Goal: Transaction & Acquisition: Purchase product/service

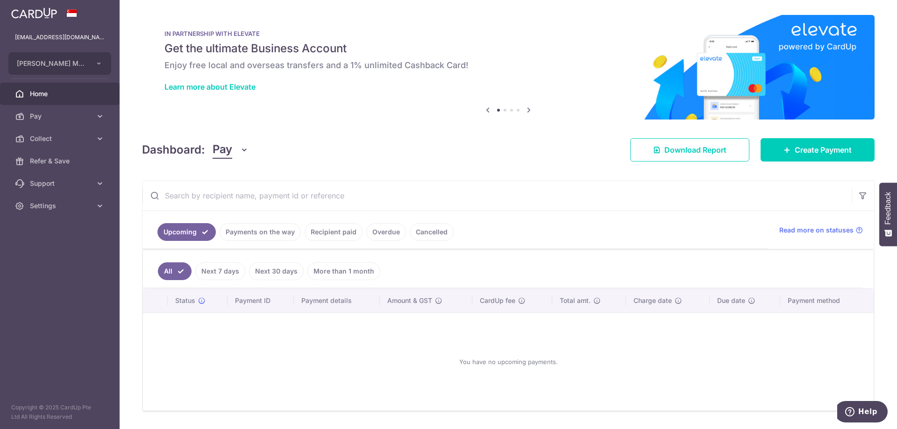
click at [284, 233] on link "Payments on the way" at bounding box center [260, 232] width 81 height 18
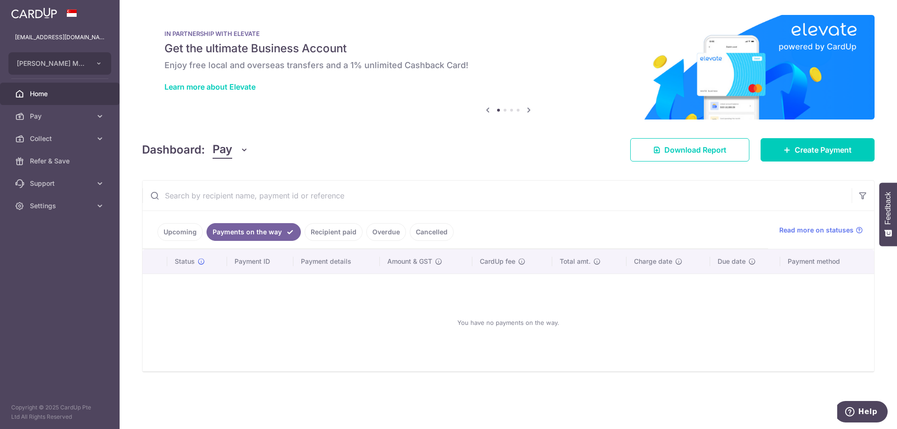
click at [172, 232] on link "Upcoming" at bounding box center [179, 232] width 45 height 18
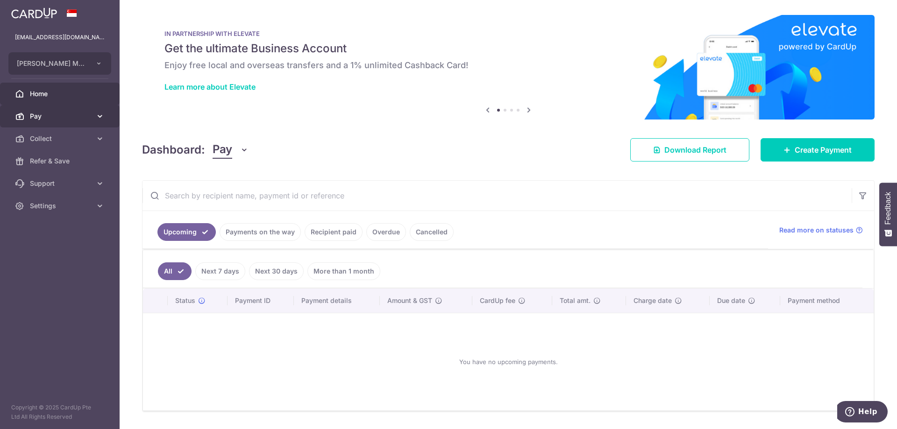
click at [55, 115] on span "Pay" at bounding box center [61, 116] width 62 height 9
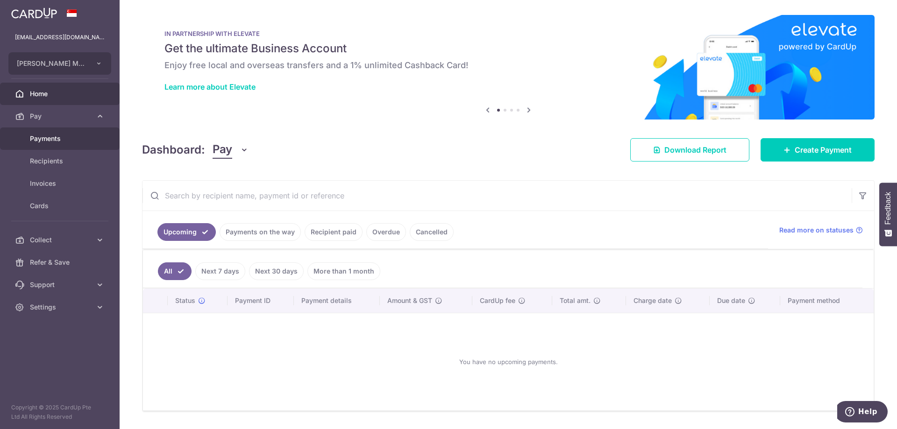
click at [50, 135] on span "Payments" at bounding box center [61, 138] width 62 height 9
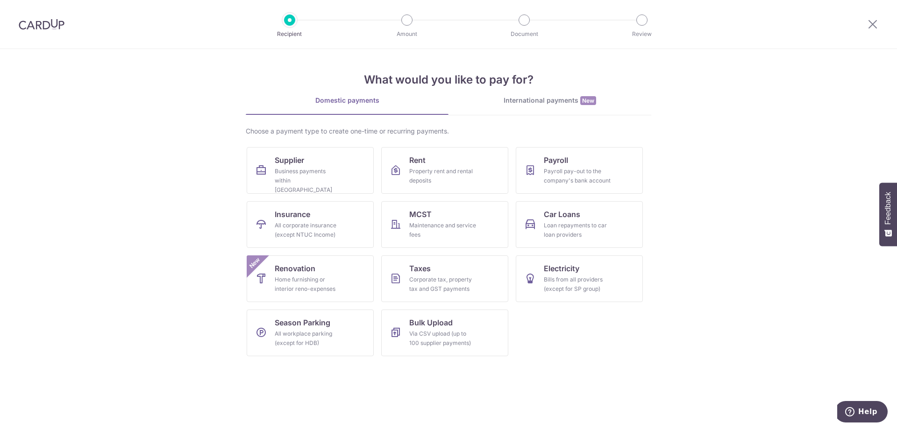
click at [42, 27] on img at bounding box center [42, 24] width 46 height 11
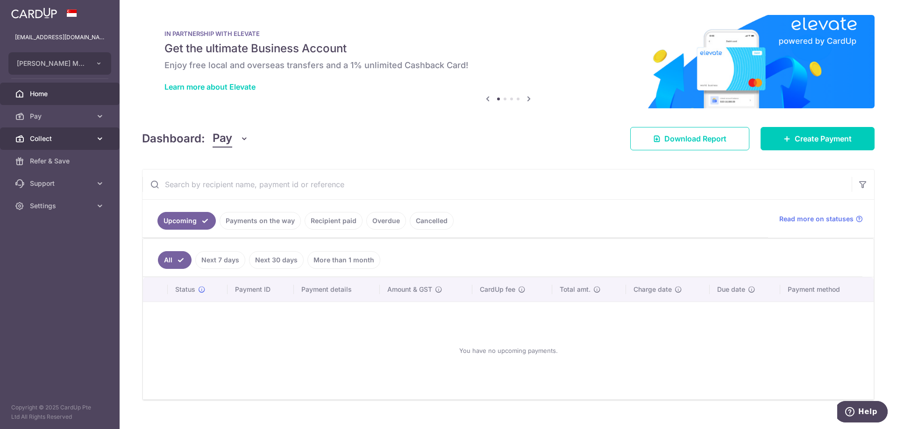
click at [95, 133] on link "Collect" at bounding box center [60, 139] width 120 height 22
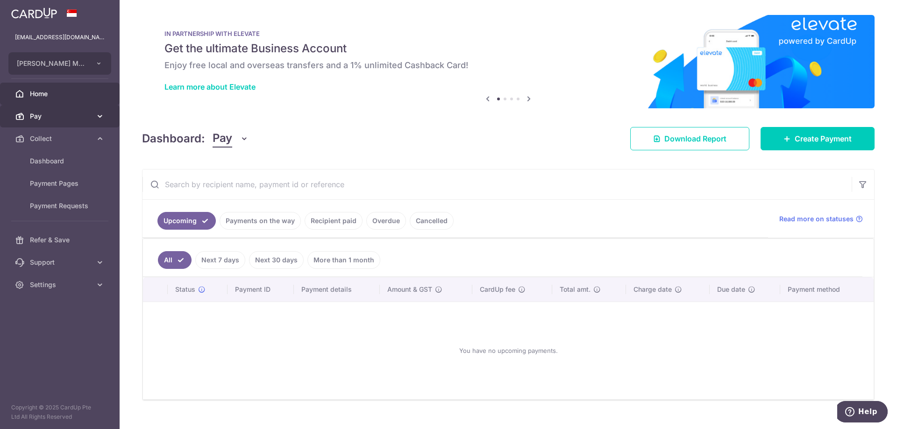
click at [83, 117] on span "Pay" at bounding box center [61, 116] width 62 height 9
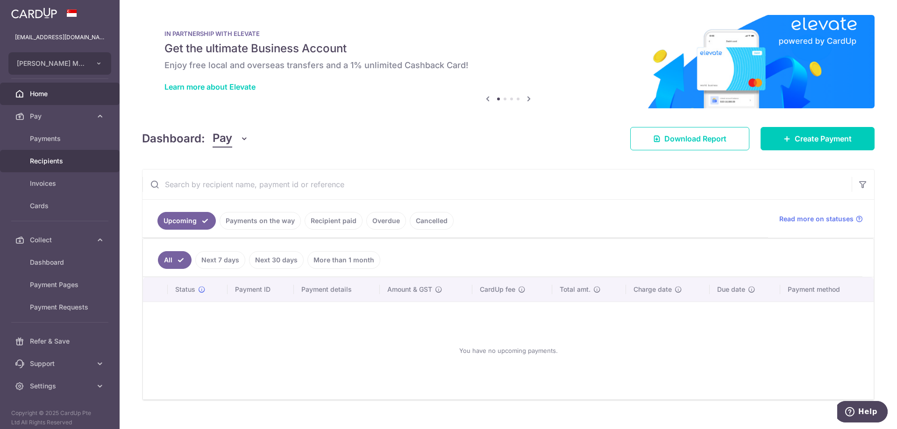
click at [71, 158] on span "Recipients" at bounding box center [61, 160] width 62 height 9
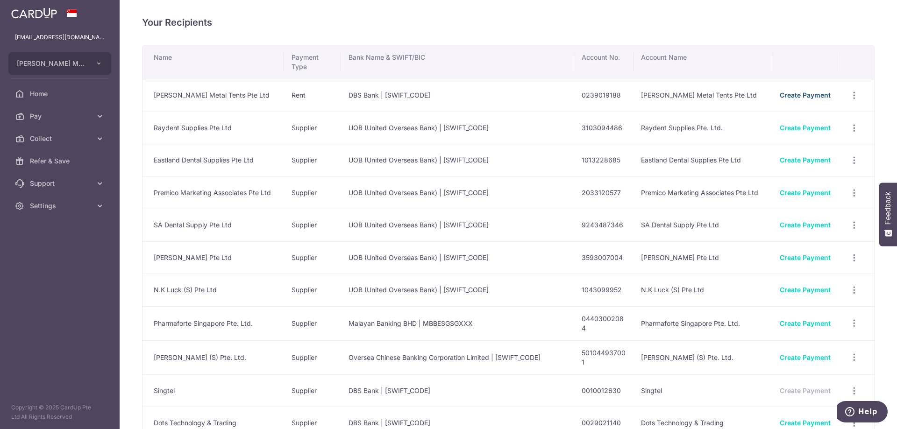
click at [786, 92] on link "Create Payment" at bounding box center [805, 95] width 51 height 8
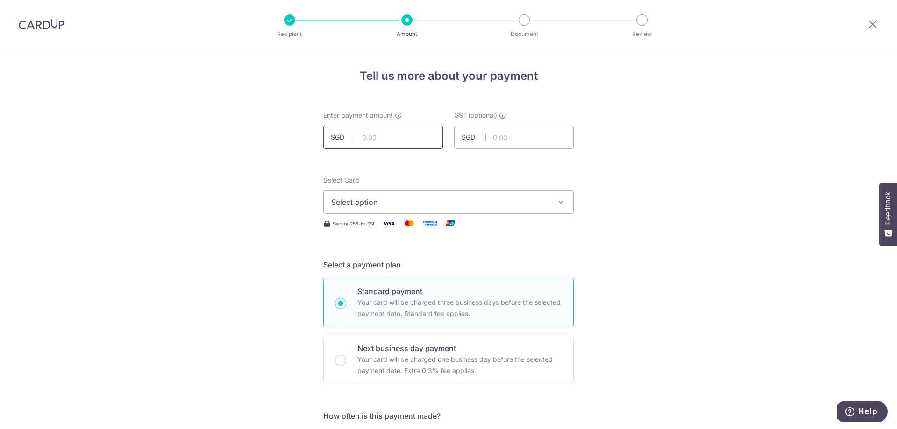
click at [378, 141] on input "text" at bounding box center [383, 137] width 120 height 23
click at [398, 134] on input "4360" at bounding box center [383, 137] width 120 height 23
type input "4,360.00"
click at [480, 204] on span "Select option" at bounding box center [440, 202] width 218 height 11
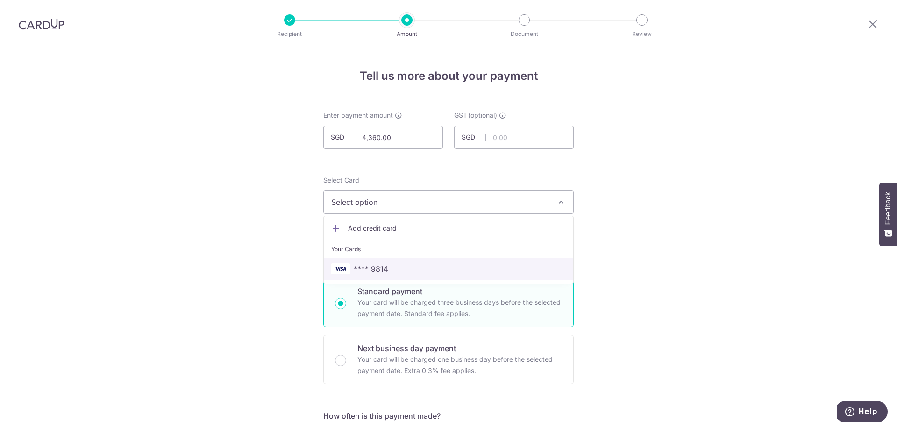
click at [369, 266] on span "**** 9814" at bounding box center [371, 268] width 35 height 11
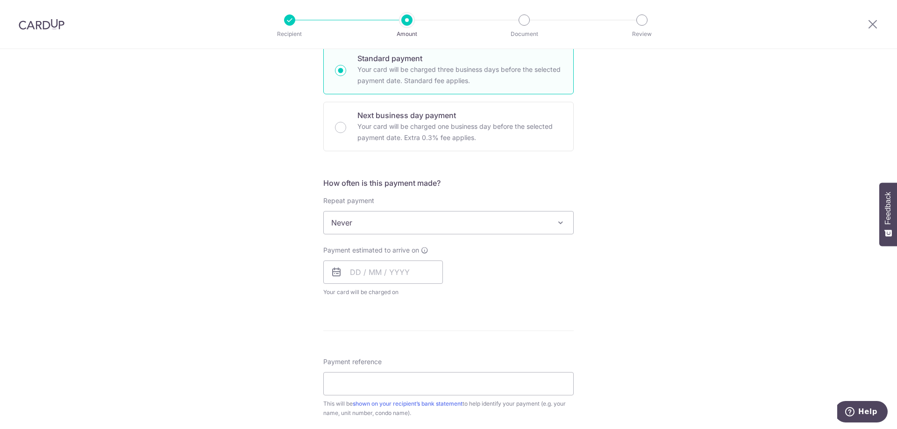
scroll to position [234, 0]
click at [490, 219] on span "Never" at bounding box center [448, 222] width 249 height 22
click at [599, 241] on div "Tell us more about your payment Enter payment amount SGD 4,360.00 4360.00 GST (…" at bounding box center [448, 269] width 897 height 908
click at [392, 266] on input "text" at bounding box center [383, 271] width 120 height 23
click at [376, 359] on link "9" at bounding box center [379, 356] width 15 height 15
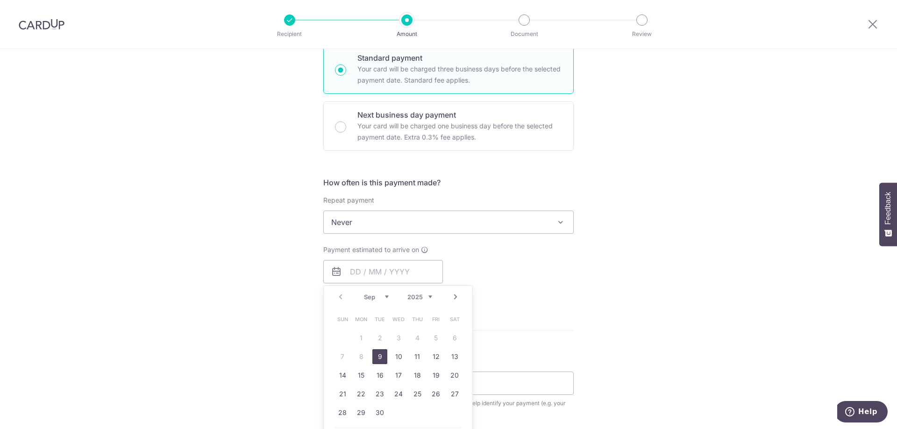
type input "[DATE]"
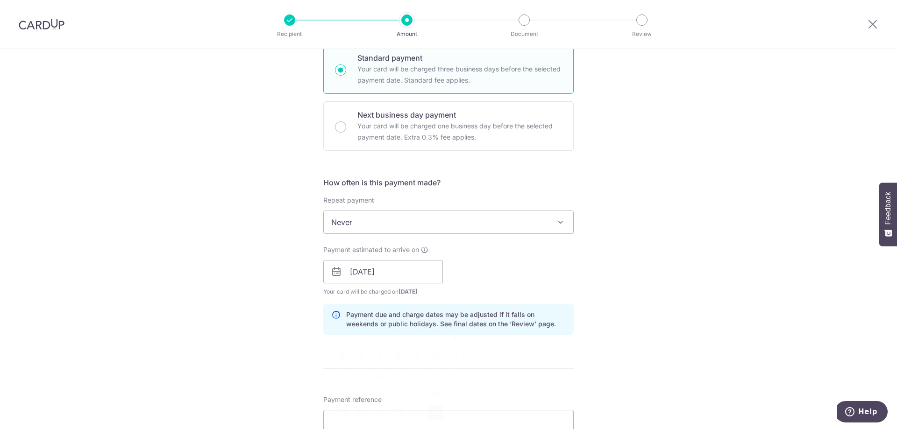
click at [630, 280] on div "Tell us more about your payment Enter payment amount SGD 4,360.00 4360.00 GST (…" at bounding box center [448, 288] width 897 height 946
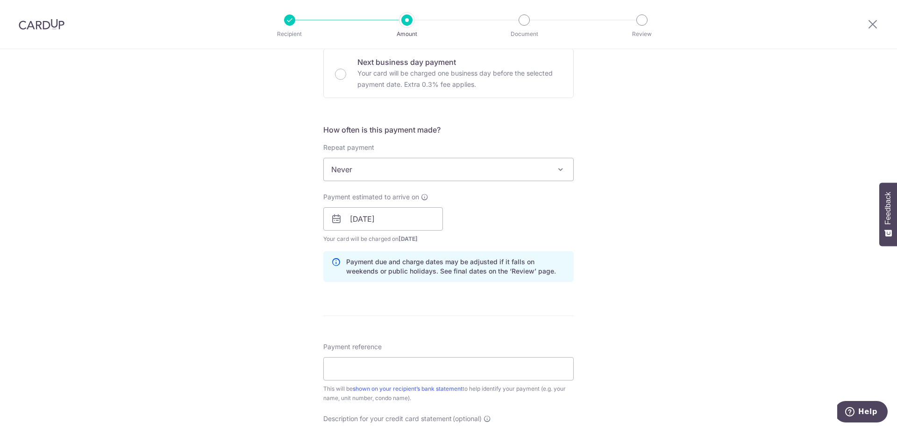
scroll to position [374, 0]
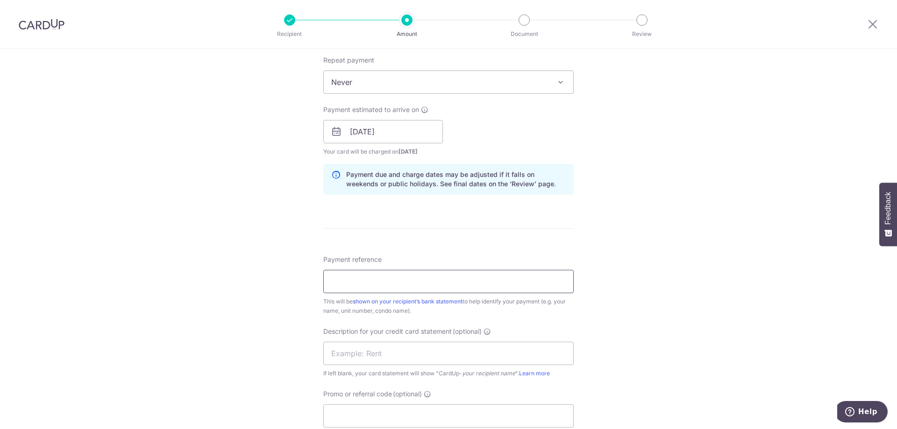
click at [363, 277] on input "Payment reference" at bounding box center [448, 281] width 250 height 23
click at [330, 284] on input "LYMT09/2025/23" at bounding box center [448, 281] width 250 height 23
type input "WK GOH LYMT09/2025/23"
click at [314, 312] on div "Tell us more about your payment Enter payment amount SGD 4,360.00 4360.00 GST (…" at bounding box center [448, 148] width 897 height 946
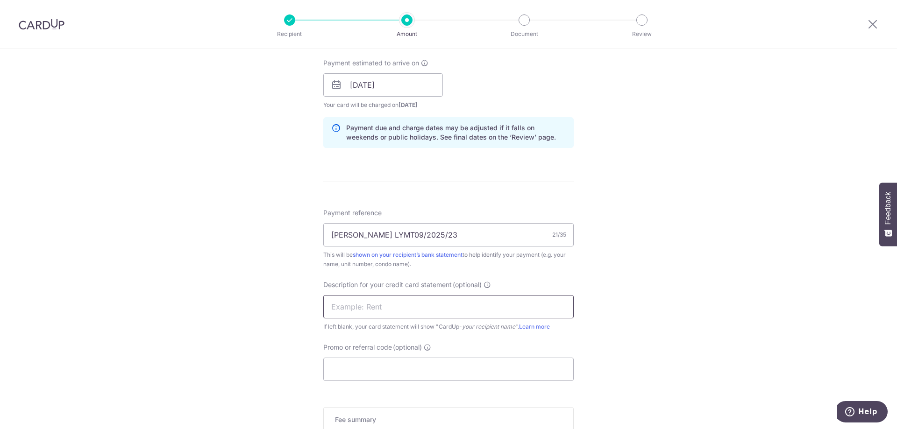
click at [396, 303] on input "text" at bounding box center [448, 306] width 250 height 23
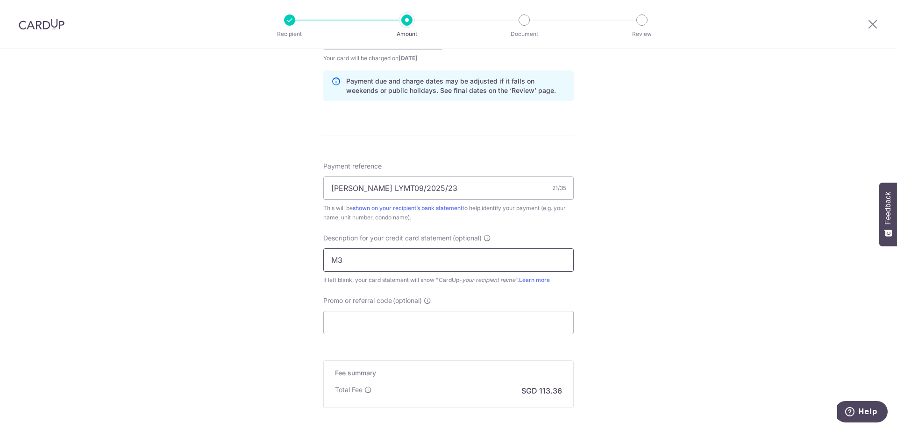
type input "M"
type input "SEPT25 M38 RENT"
click at [398, 313] on input "Promo or referral code (optional)" at bounding box center [448, 322] width 250 height 23
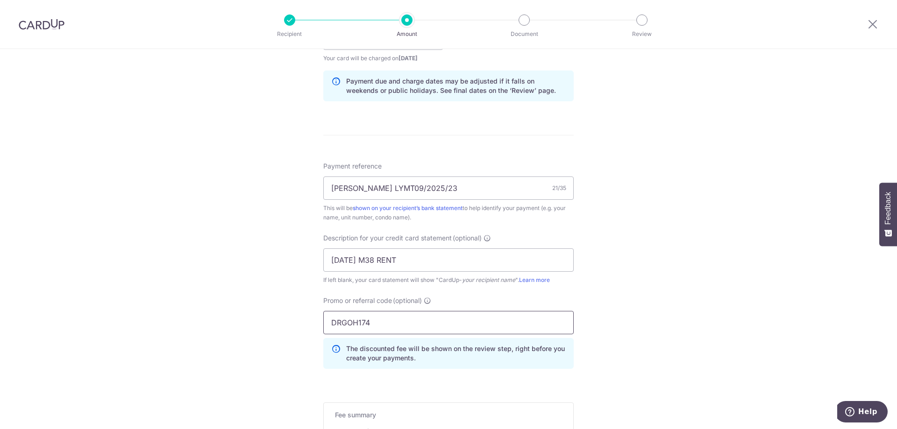
type input "DRGOH174"
click at [737, 289] on div "Tell us more about your payment Enter payment amount SGD 4,360.00 4360.00 GST (…" at bounding box center [448, 76] width 897 height 988
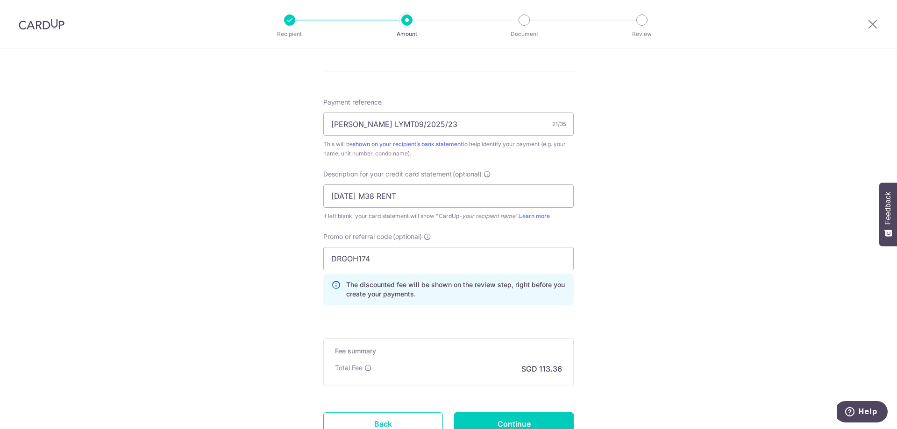
scroll to position [608, 0]
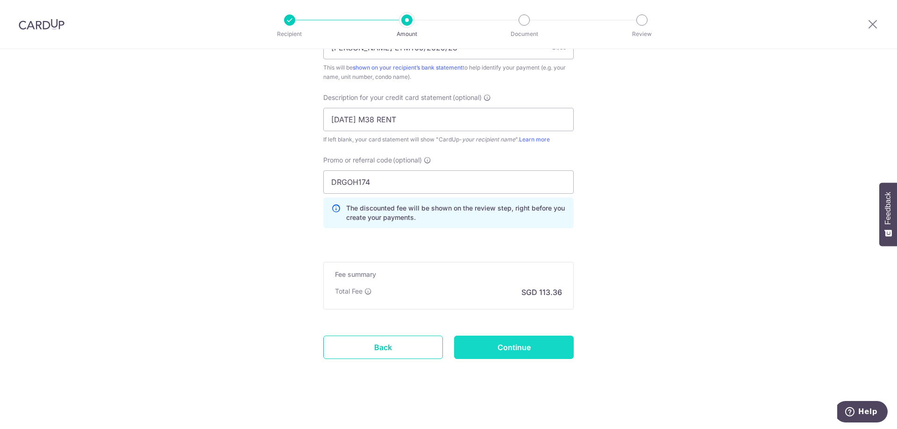
click at [510, 347] on input "Continue" at bounding box center [514, 347] width 120 height 23
type input "Create Schedule"
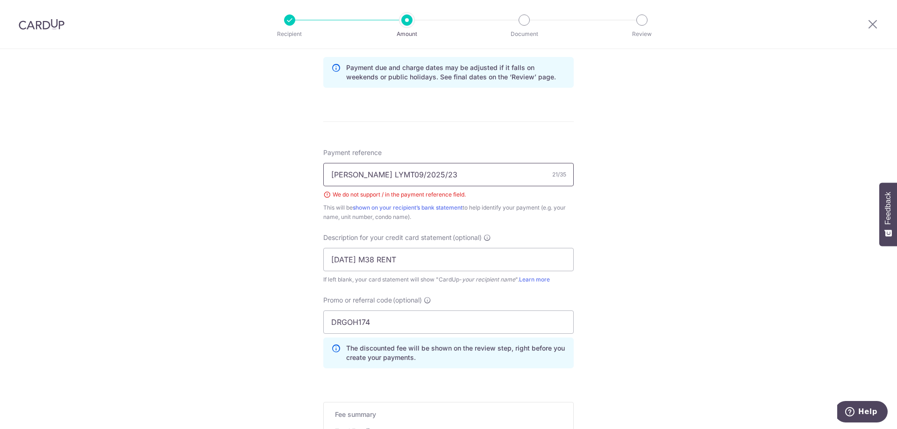
click at [393, 174] on input "WK GOH LYMT09/2025/23" at bounding box center [448, 174] width 250 height 23
click at [396, 175] on input "WK GOH LYMT09/2025/23" at bounding box center [448, 174] width 250 height 23
click at [414, 176] on input "WK GOH LYMT092025/23" at bounding box center [448, 174] width 250 height 23
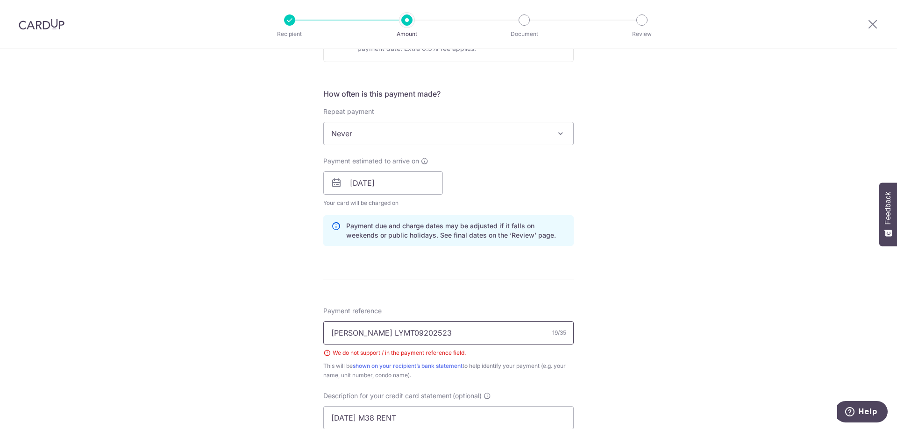
scroll to position [327, 0]
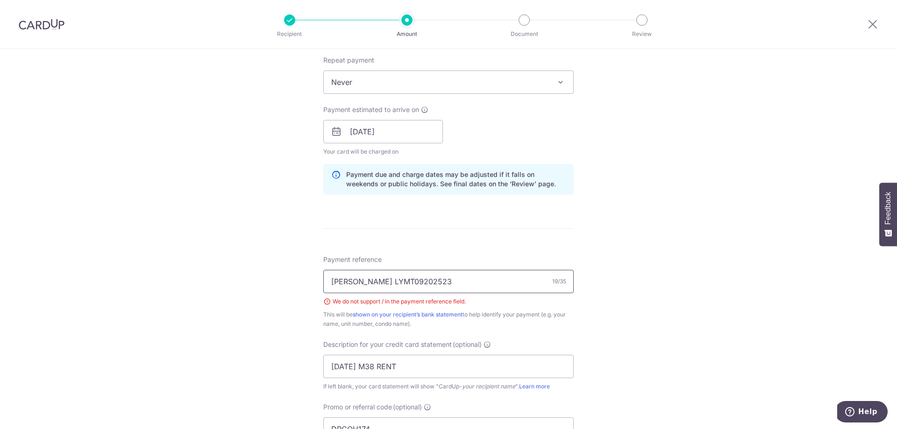
type input "WK GOH LYMT09202523"
click at [663, 236] on div "Tell us more about your payment Enter payment amount SGD 4,360.00 4360.00 GST (…" at bounding box center [448, 175] width 897 height 1001
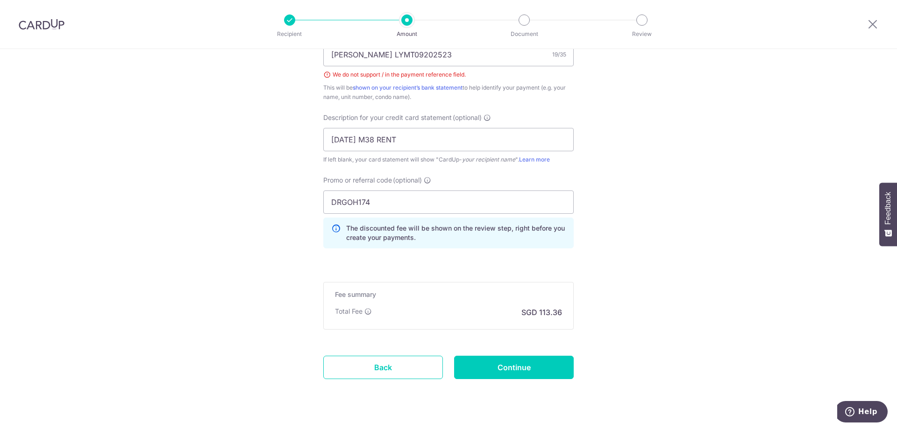
scroll to position [621, 0]
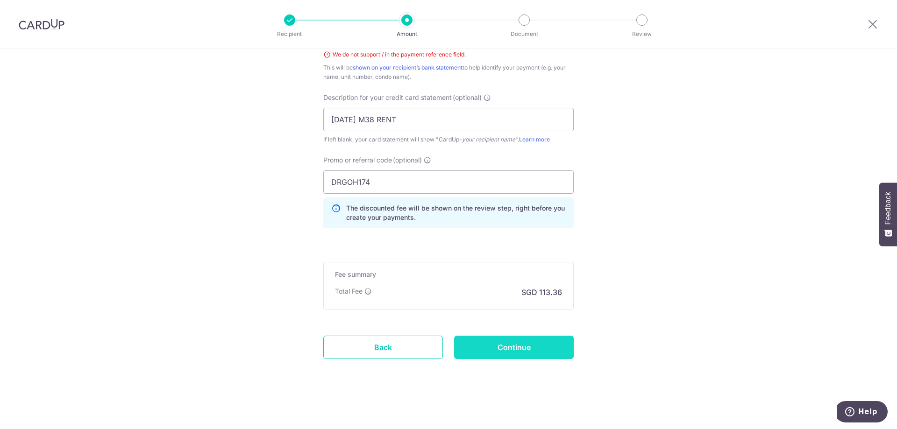
click at [531, 348] on input "Continue" at bounding box center [514, 347] width 120 height 23
type input "Create Schedule"
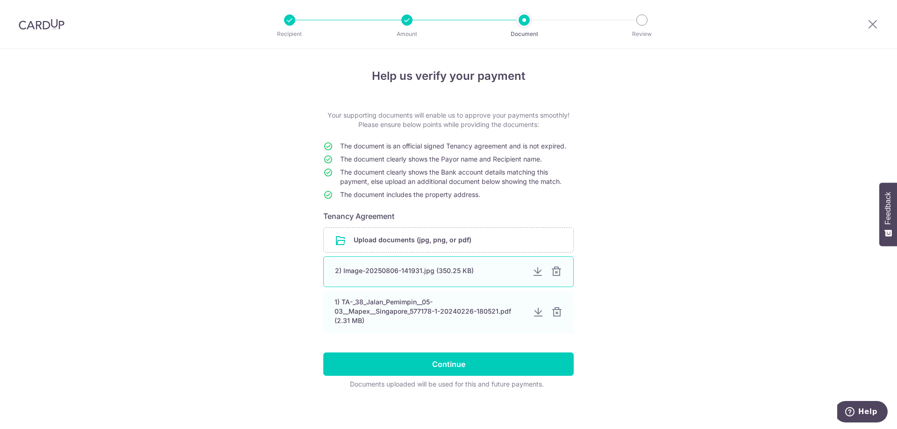
click at [553, 273] on div at bounding box center [556, 271] width 11 height 11
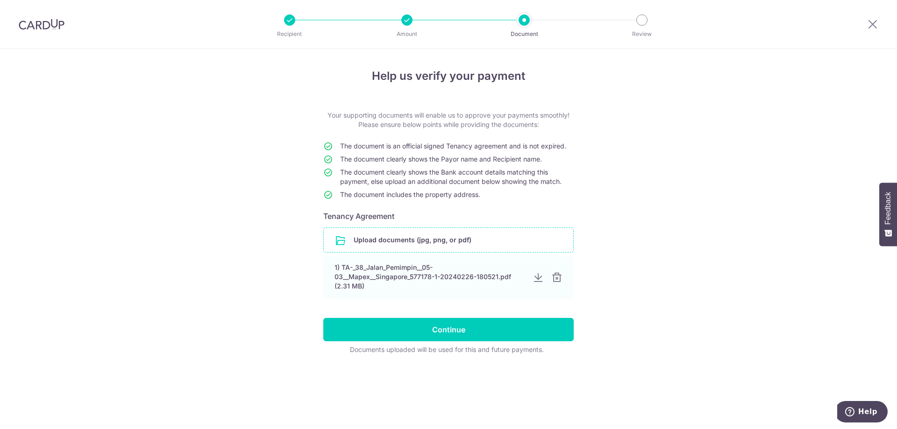
click at [423, 242] on input "file" at bounding box center [448, 240] width 249 height 24
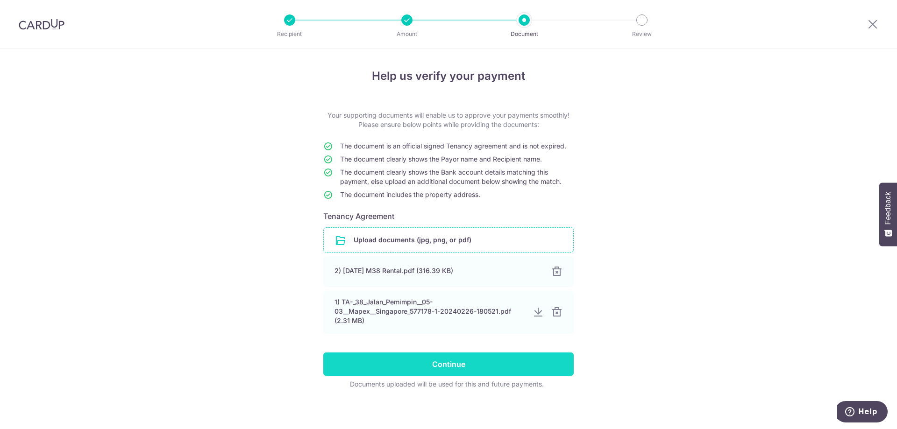
click at [450, 360] on input "Continue" at bounding box center [448, 364] width 250 height 23
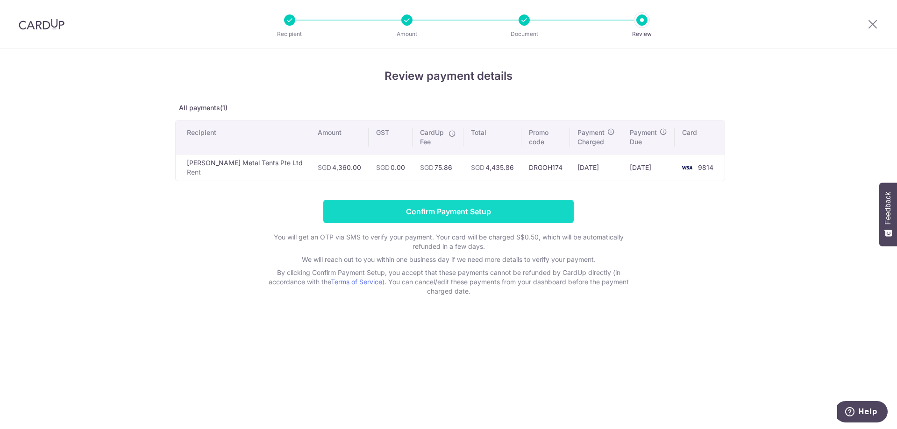
click at [396, 212] on input "Confirm Payment Setup" at bounding box center [448, 211] width 250 height 23
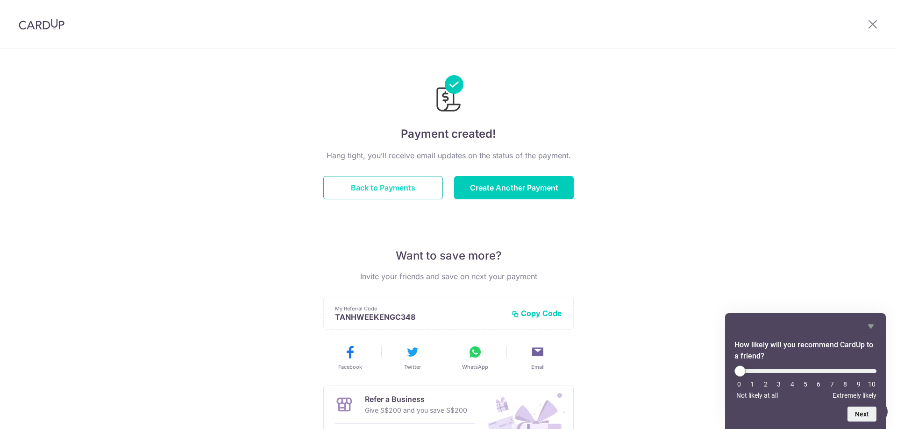
click at [365, 181] on button "Back to Payments" at bounding box center [383, 187] width 120 height 23
